Goal: Task Accomplishment & Management: Complete application form

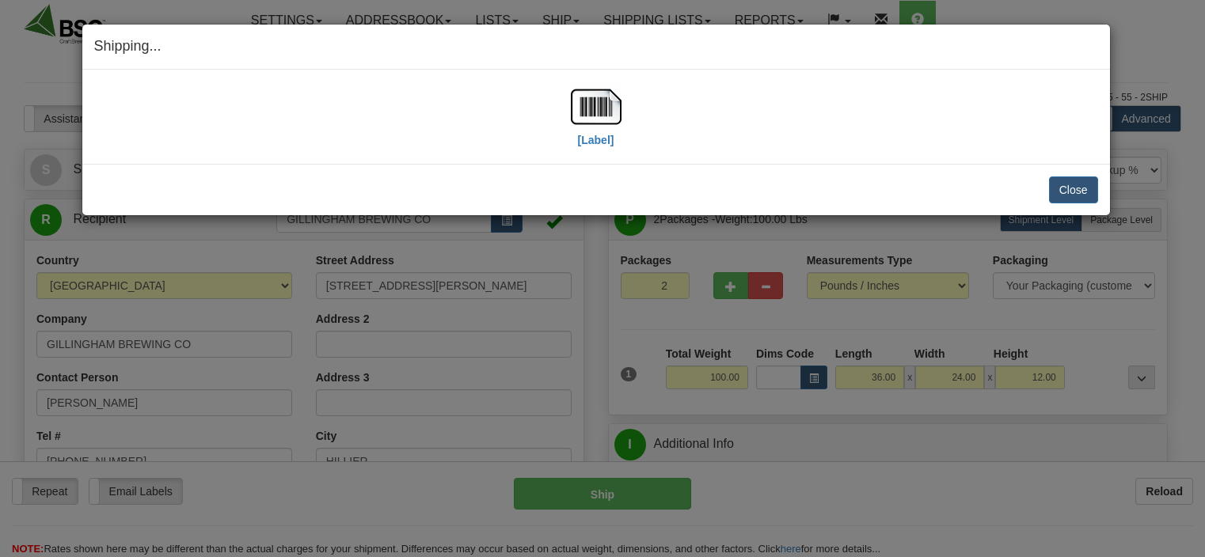
select select "0"
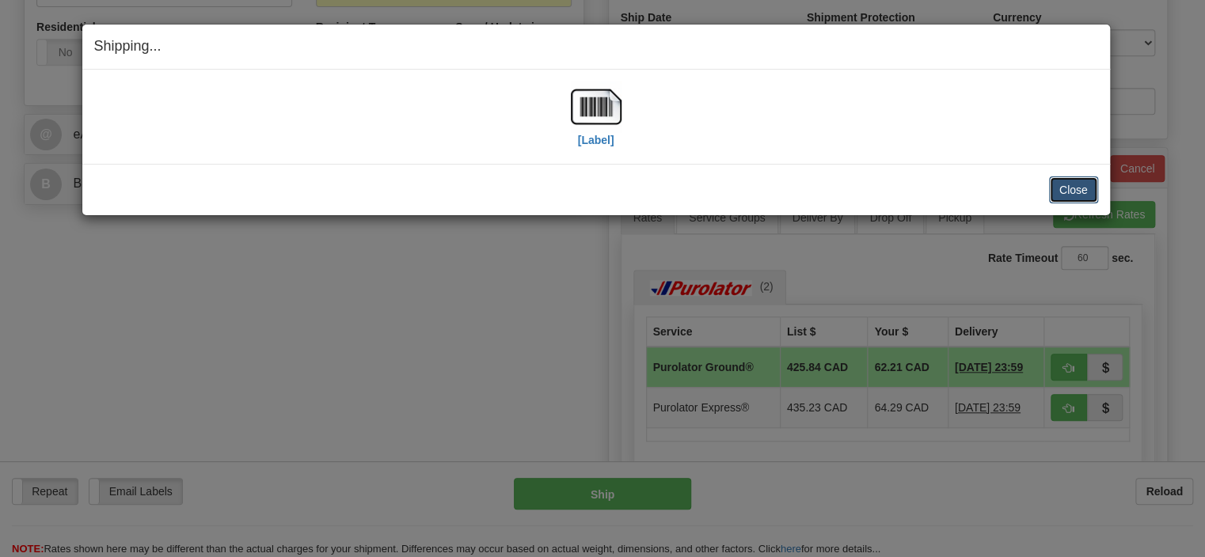
drag, startPoint x: 1071, startPoint y: 190, endPoint x: 1061, endPoint y: 182, distance: 12.4
click at [1069, 188] on button "Close" at bounding box center [1073, 189] width 49 height 27
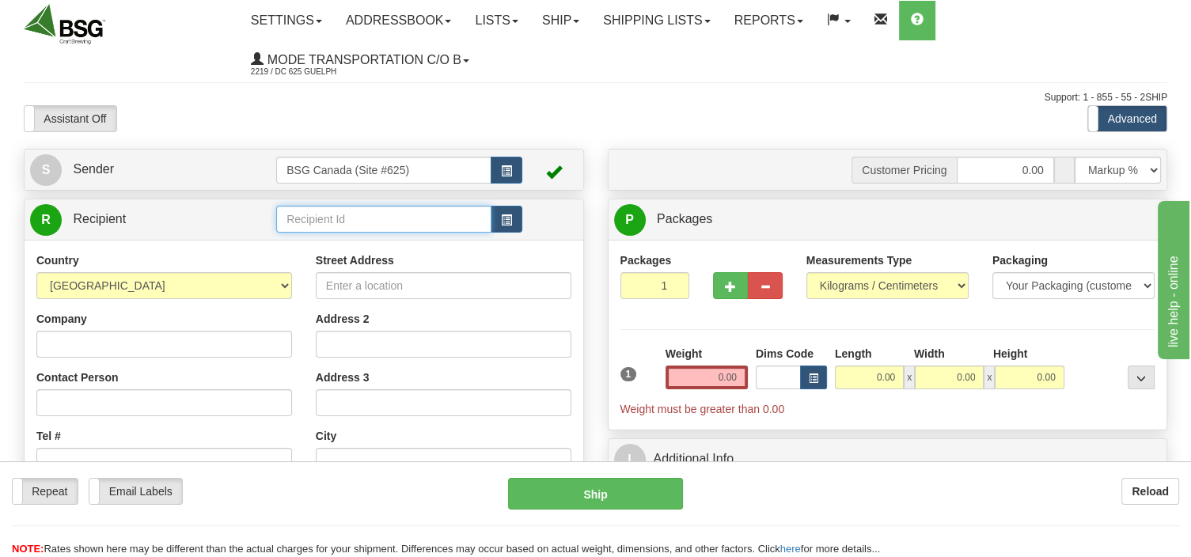
click at [310, 217] on input "text" at bounding box center [383, 219] width 215 height 27
click at [321, 260] on div "PANIZA BREWERY CO" at bounding box center [381, 264] width 200 height 17
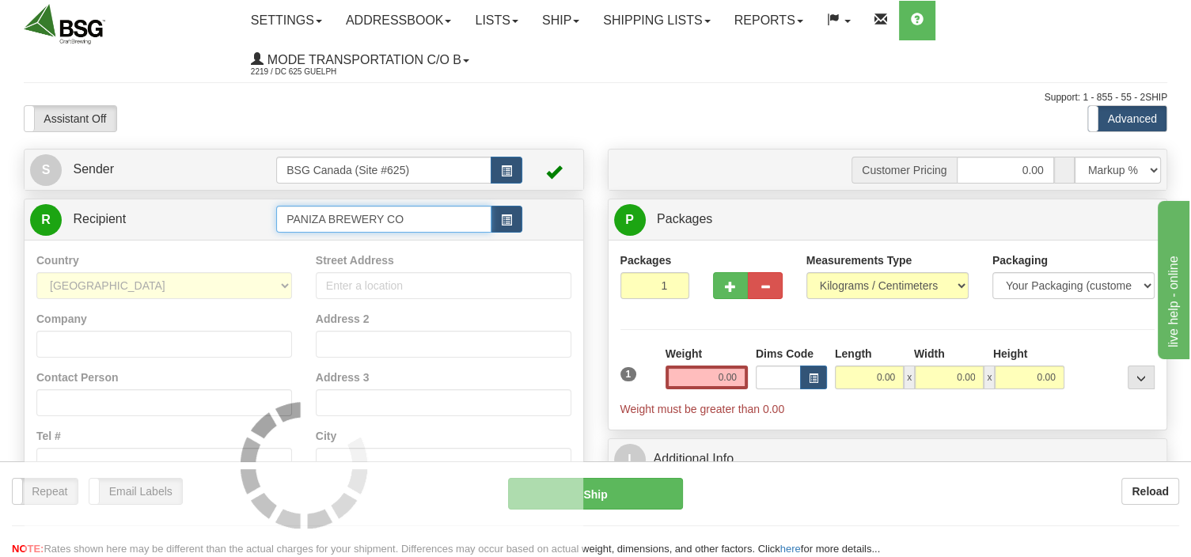
type input "PANIZA BREWERY CO"
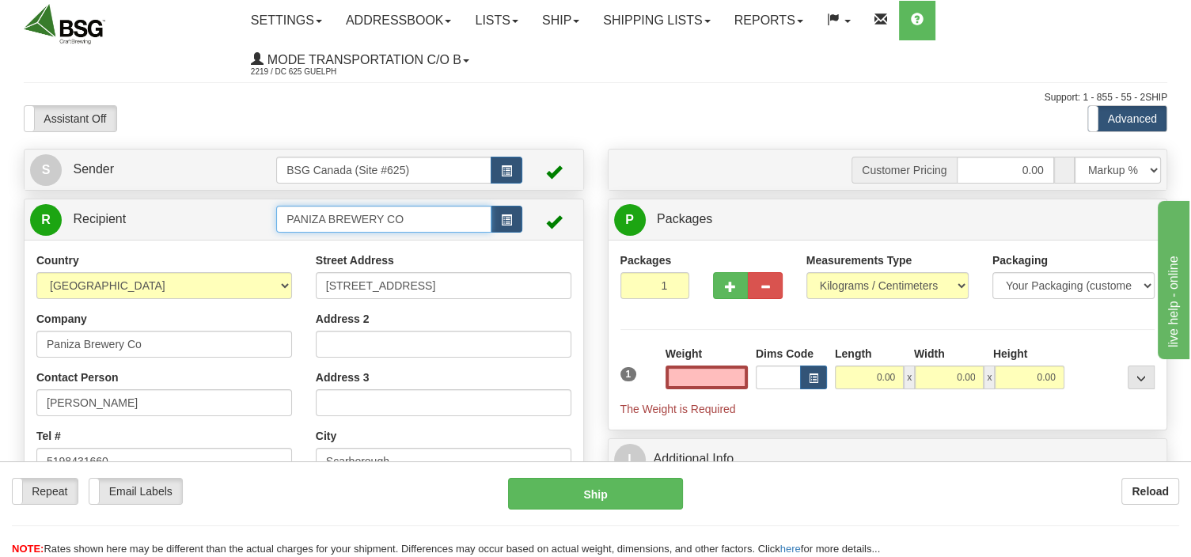
type input "0.00"
drag, startPoint x: 435, startPoint y: 219, endPoint x: 221, endPoint y: 218, distance: 213.7
click at [276, 218] on input "PANIZA BREWERY CO" at bounding box center [383, 219] width 215 height 27
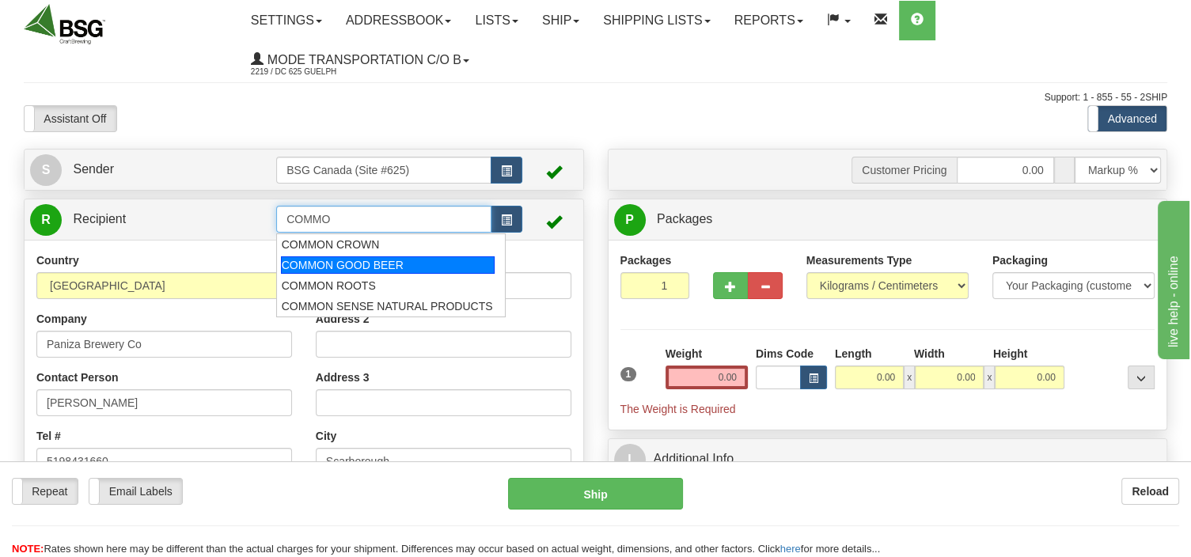
click at [306, 260] on div "COMMON GOOD BEER" at bounding box center [388, 264] width 214 height 17
type input "COMMON GOOD BEER"
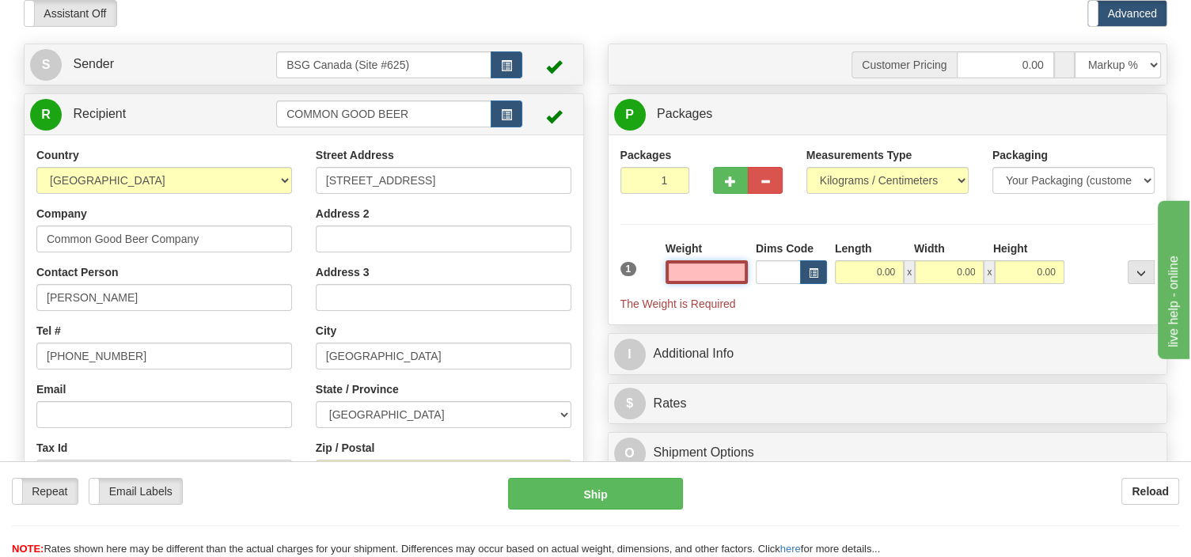
scroll to position [167, 0]
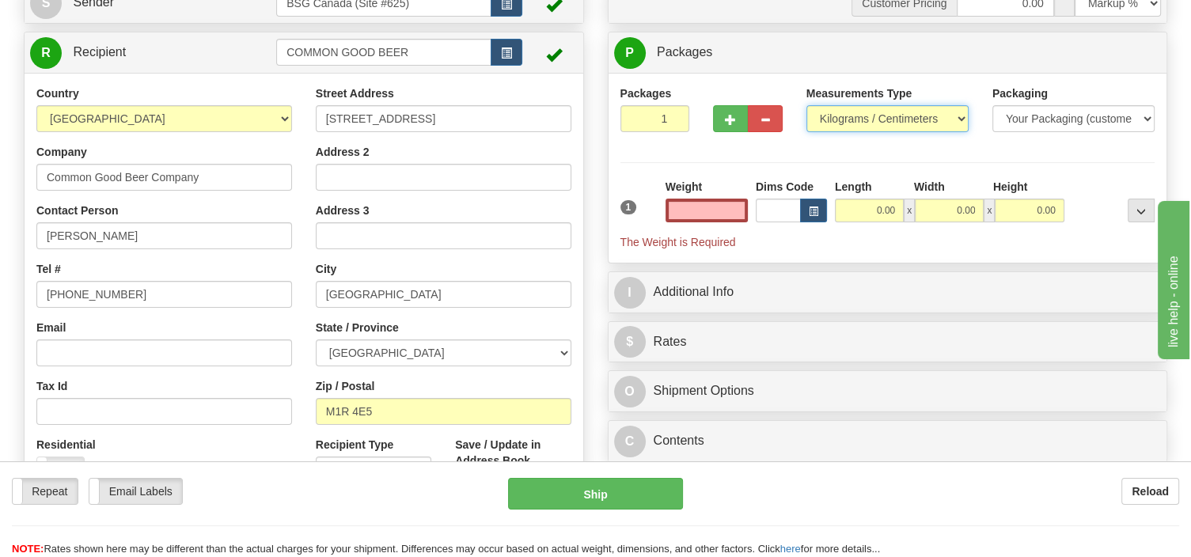
type input "0.00"
click at [806, 105] on select "Pounds / Inches Kilograms / Centimeters" at bounding box center [887, 118] width 162 height 27
select select "0"
click option "Pounds / Inches" at bounding box center [0, 0] width 0 height 0
click at [700, 195] on div "Weight 0.00" at bounding box center [707, 201] width 82 height 44
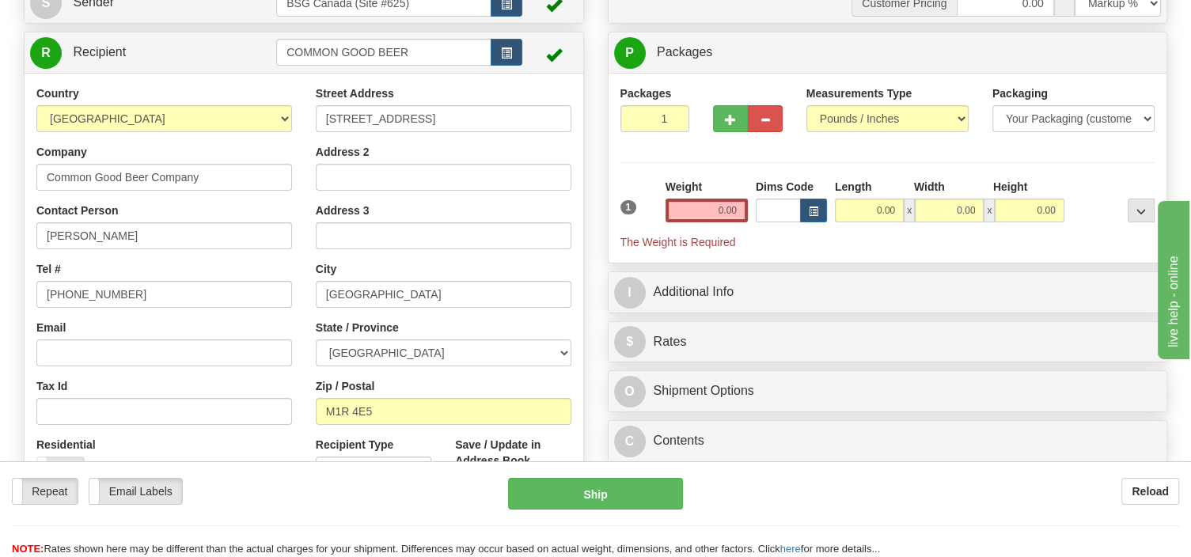
click at [714, 195] on div "Weight 0.00" at bounding box center [707, 201] width 82 height 44
click at [715, 203] on input "0.00" at bounding box center [707, 211] width 82 height 24
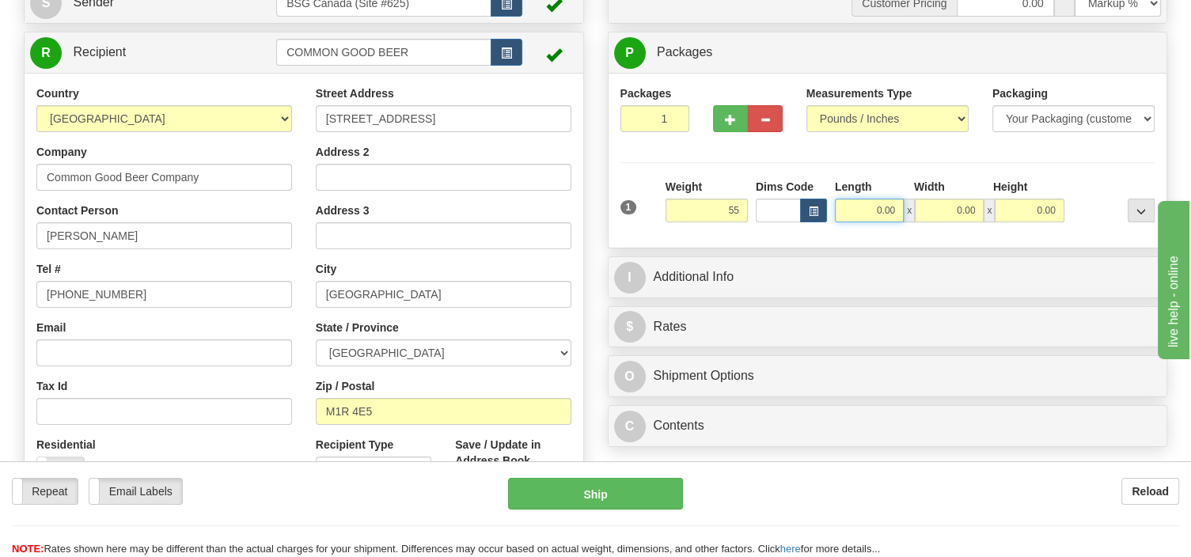
type input "55.00"
click at [858, 207] on input "0.00" at bounding box center [869, 211] width 69 height 24
type input "24.00"
click at [944, 206] on input "0.00" at bounding box center [949, 211] width 69 height 24
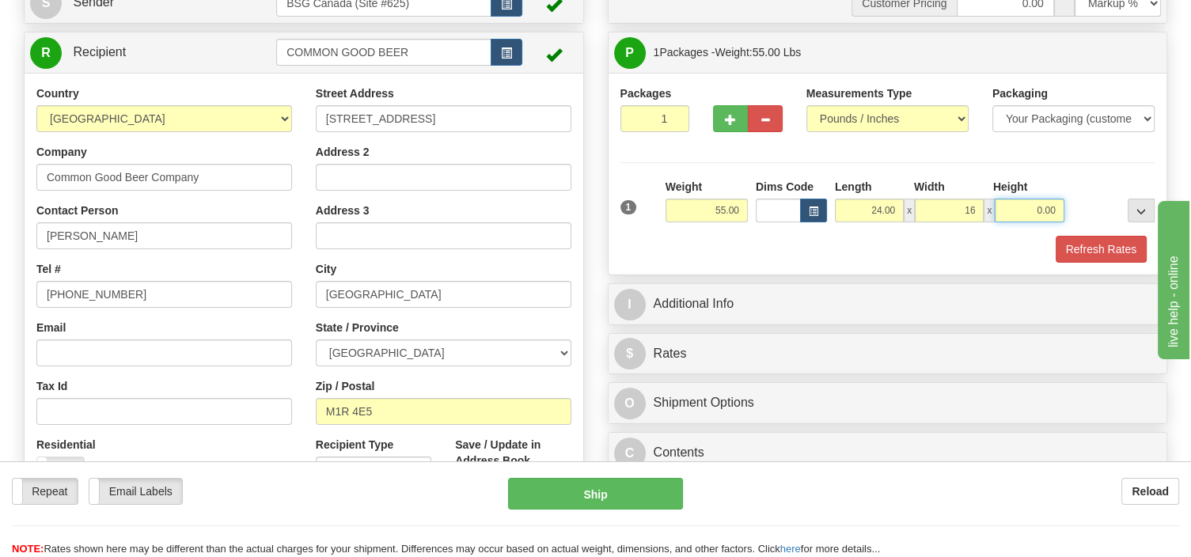
type input "16.00"
click at [1029, 207] on input "0.00" at bounding box center [1029, 211] width 69 height 24
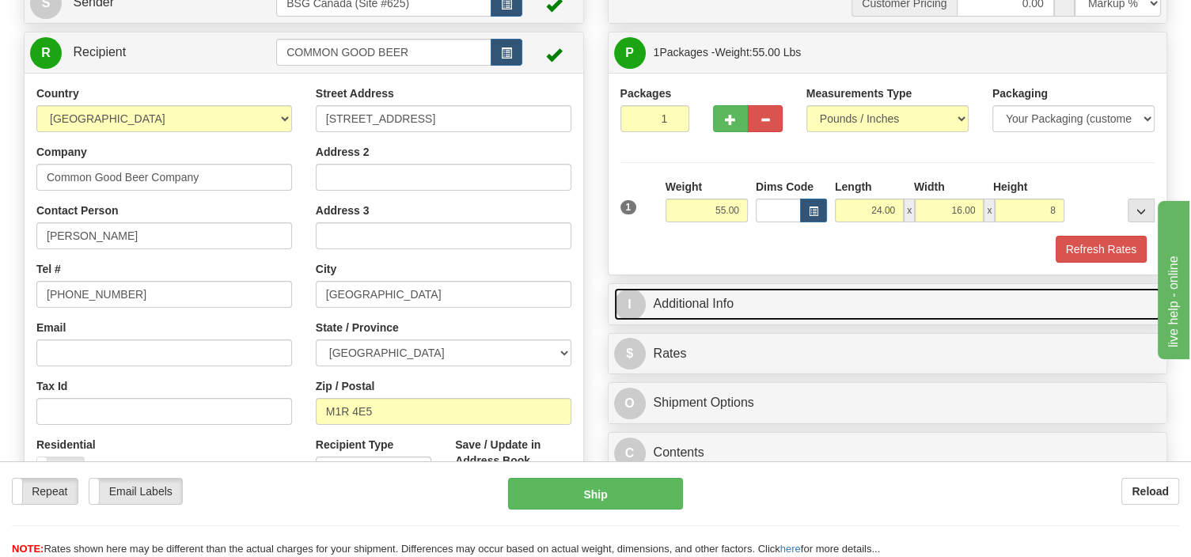
type input "8.00"
click at [761, 299] on link "I Additional Info" at bounding box center [888, 304] width 548 height 32
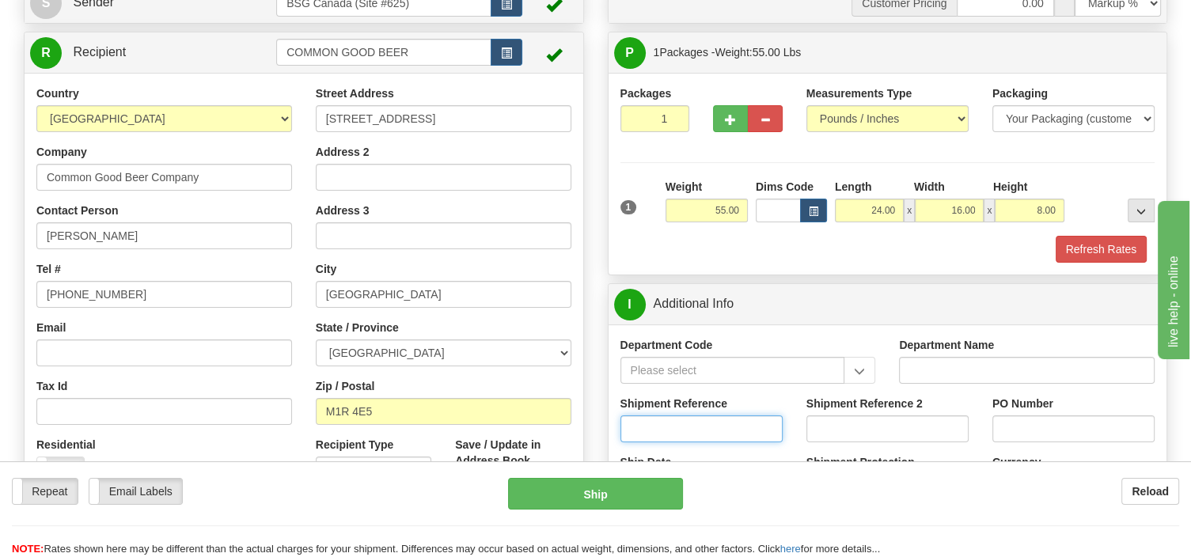
click at [640, 425] on input "Shipment Reference" at bounding box center [701, 429] width 162 height 27
type input "SO170-150011"
click at [1078, 257] on button "Refresh Rates" at bounding box center [1101, 249] width 91 height 27
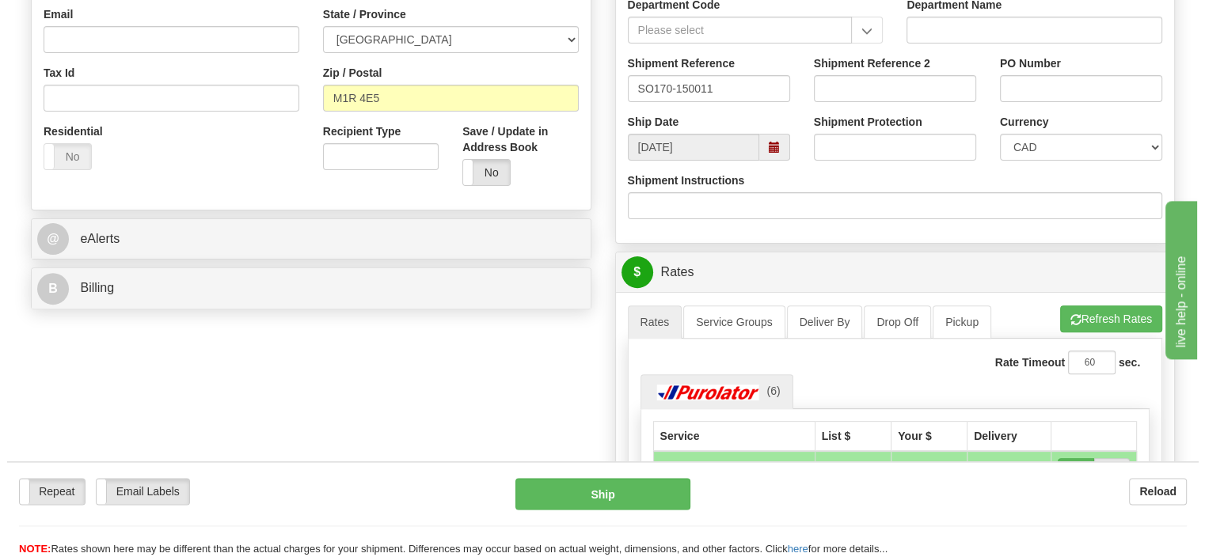
scroll to position [585, 0]
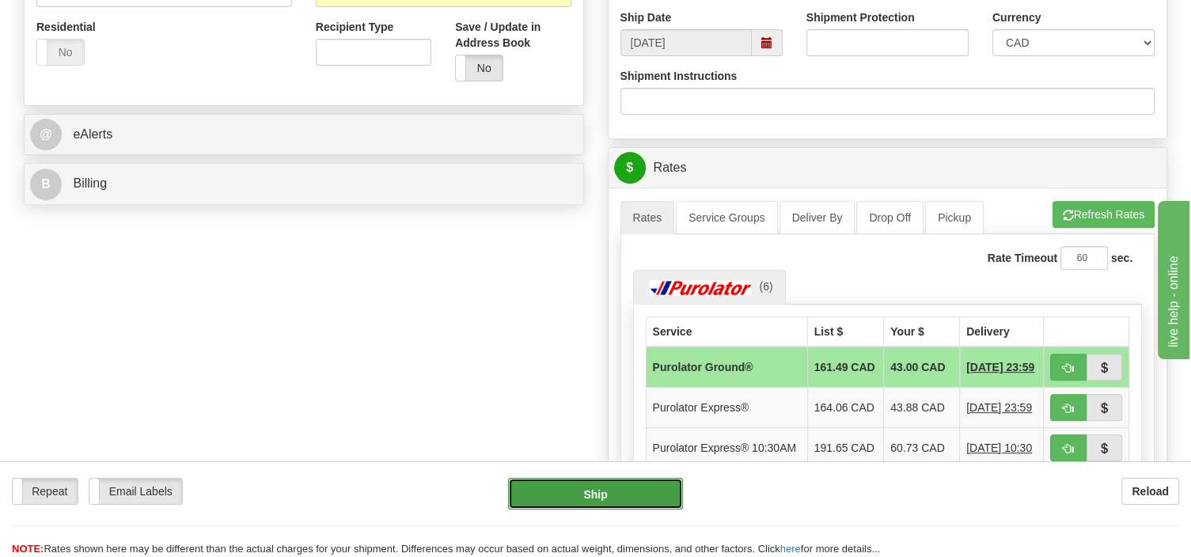
click at [658, 488] on button "Ship" at bounding box center [595, 494] width 175 height 32
type input "260"
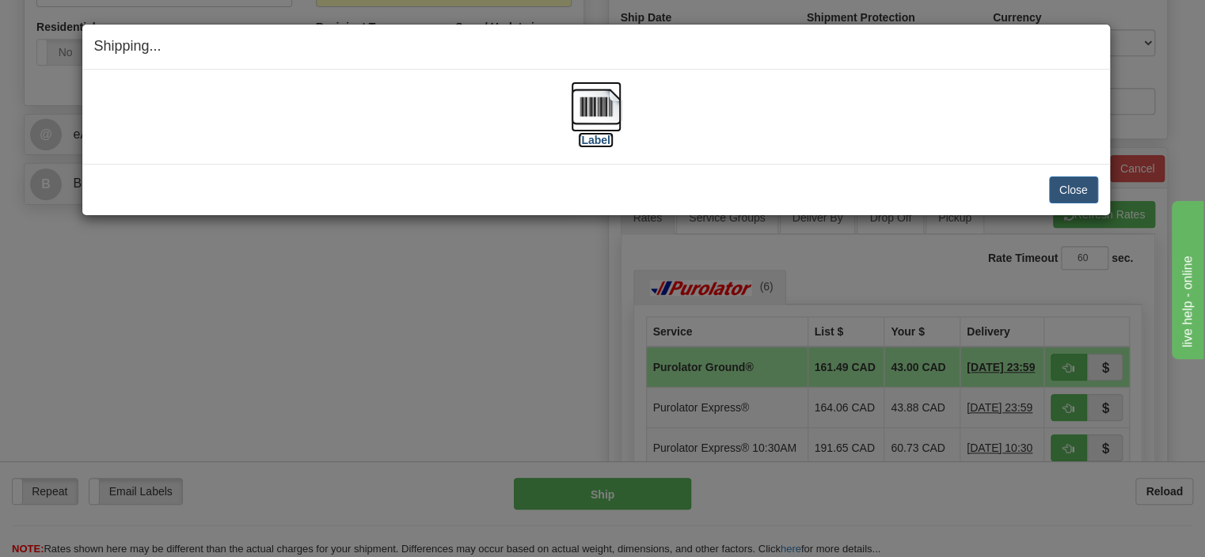
click at [601, 126] on img at bounding box center [596, 107] width 51 height 51
